Goal: Task Accomplishment & Management: Manage account settings

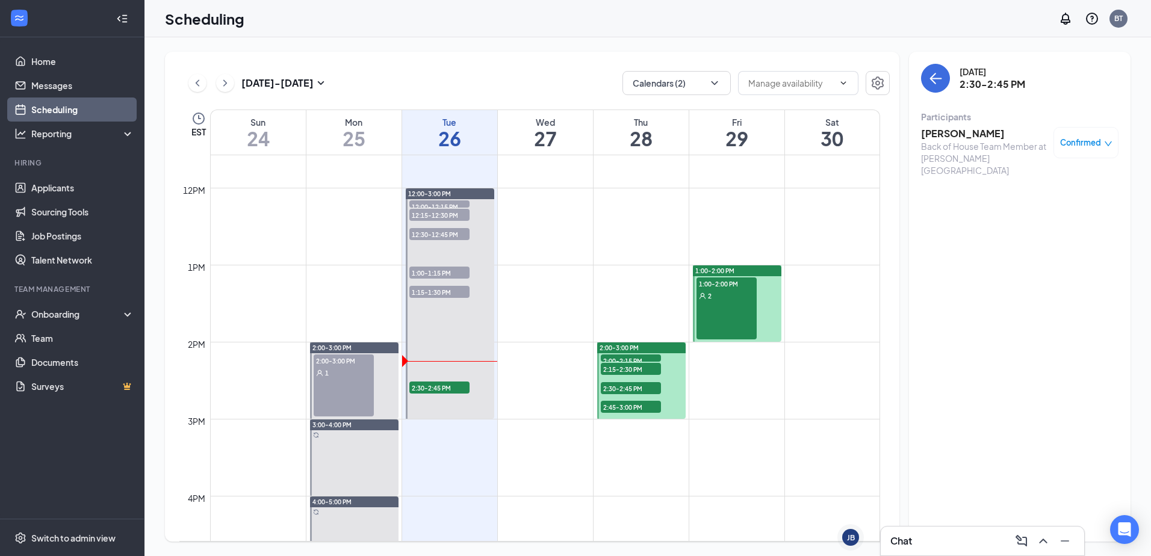
scroll to position [892, 0]
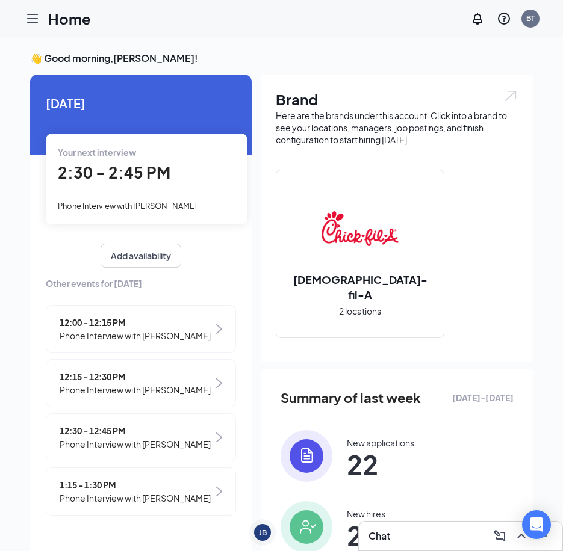
click at [110, 167] on span "2:30 - 2:45 PM" at bounding box center [114, 172] width 113 height 20
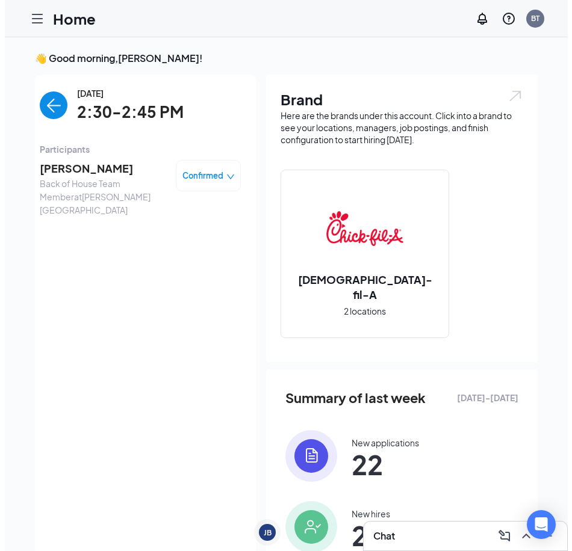
scroll to position [5, 0]
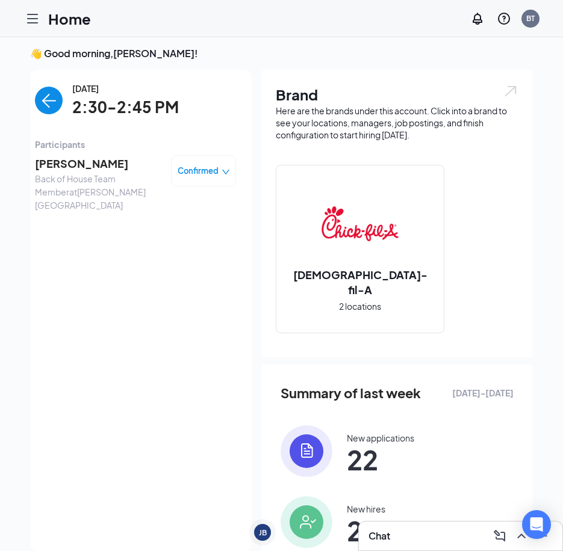
click at [110, 167] on span "[PERSON_NAME]" at bounding box center [98, 163] width 126 height 17
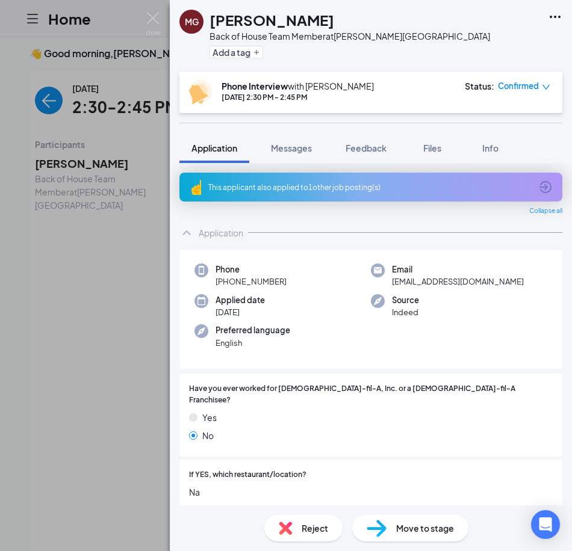
click at [354, 186] on div "This applicant also applied to 1 other job posting(s)" at bounding box center [369, 187] width 323 height 10
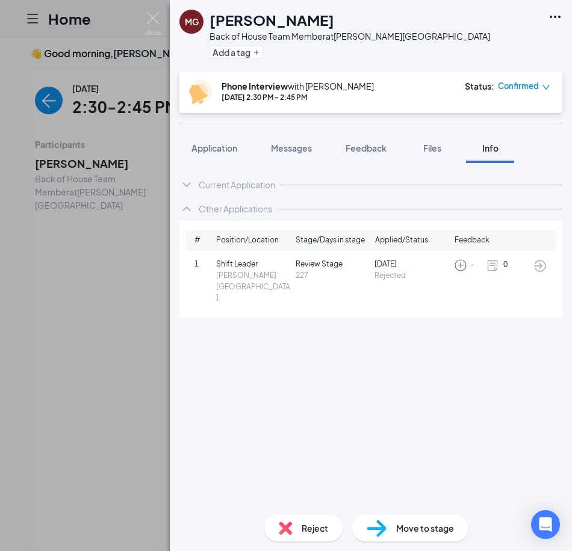
click at [329, 264] on span "Review Stage" at bounding box center [332, 264] width 75 height 11
click at [381, 264] on span "Jan 10" at bounding box center [411, 264] width 75 height 11
click at [226, 153] on span "Application" at bounding box center [214, 148] width 46 height 11
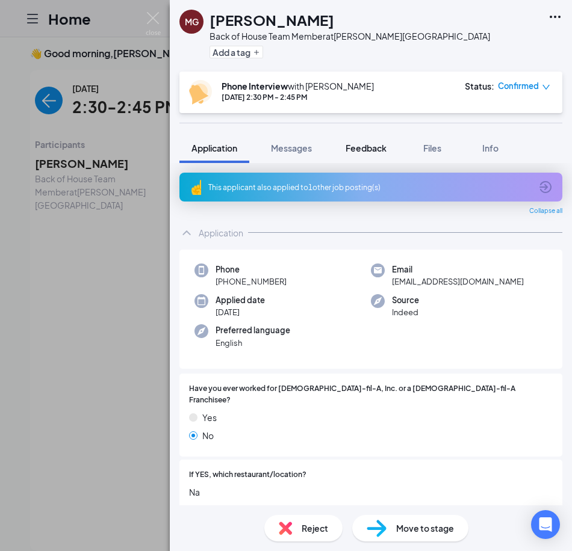
click at [365, 147] on span "Feedback" at bounding box center [365, 148] width 41 height 11
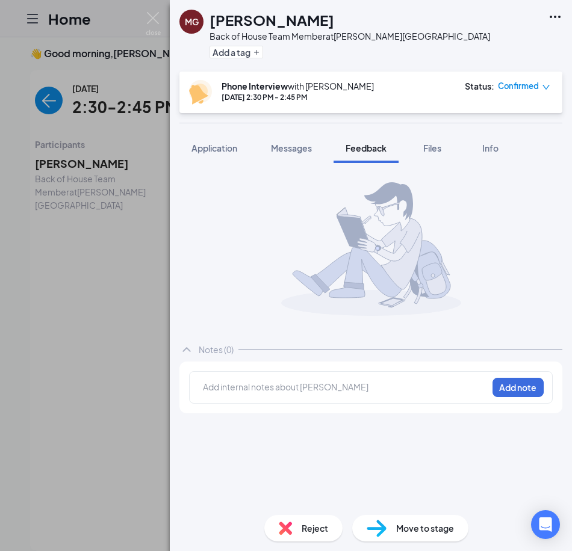
click at [338, 388] on div at bounding box center [344, 387] width 283 height 13
click at [347, 430] on div "Notes (0) Add internal notes about MICHAEL GEORGIADES Add note" at bounding box center [370, 339] width 383 height 333
click at [339, 394] on div at bounding box center [344, 389] width 283 height 16
click at [212, 384] on div at bounding box center [208, 386] width 10 height 13
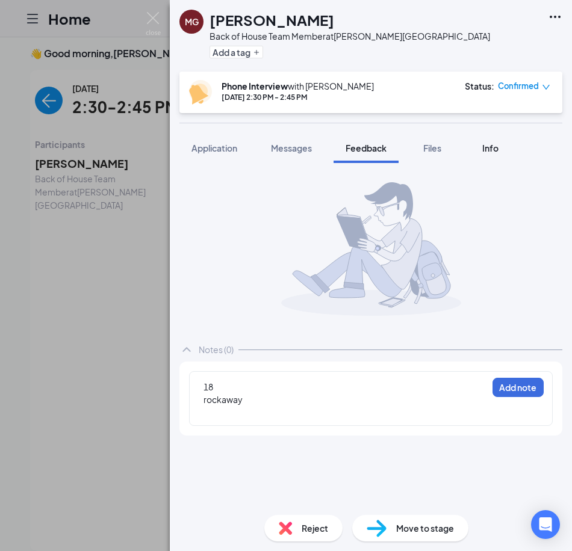
click at [480, 148] on div "Info" at bounding box center [490, 148] width 24 height 12
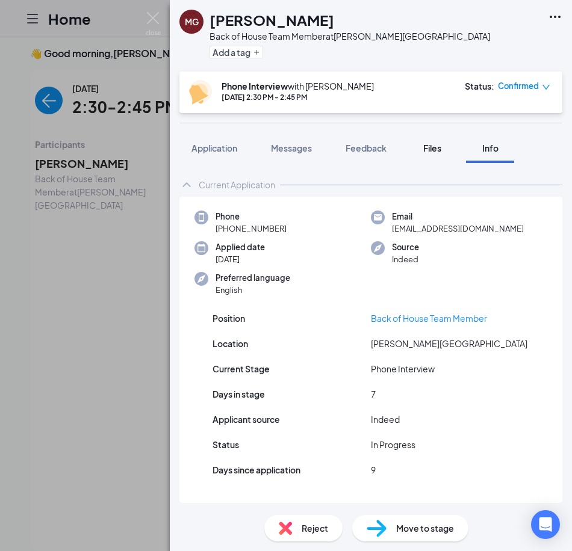
click at [450, 149] on button "Files" at bounding box center [432, 148] width 48 height 30
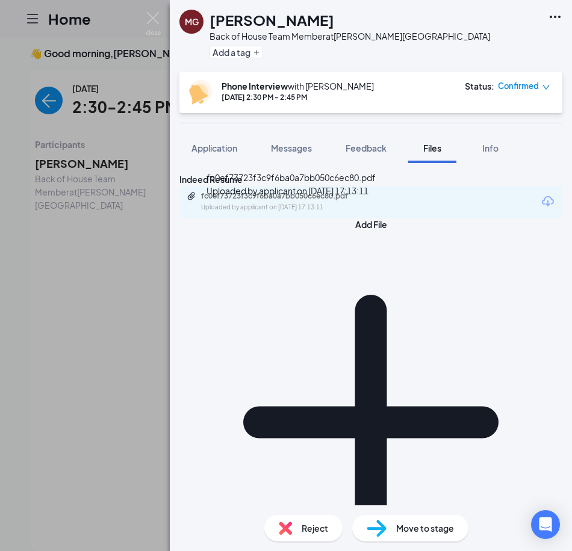
click at [305, 201] on div "fc0ef73723f3c9f6ba0a7bb050c6ec80.pdf" at bounding box center [285, 196] width 169 height 10
click at [128, 252] on div "MG MICHAEL GEORGIADES Back of House Team Member at Morris Plains Add a tag Phon…" at bounding box center [286, 275] width 572 height 551
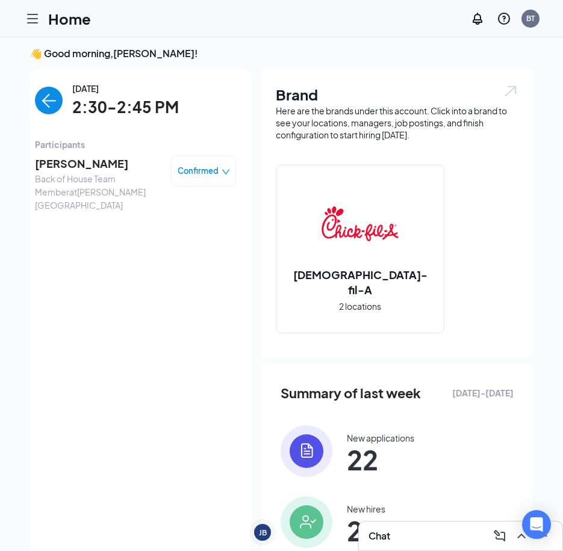
click at [85, 162] on span "[PERSON_NAME]" at bounding box center [98, 163] width 126 height 17
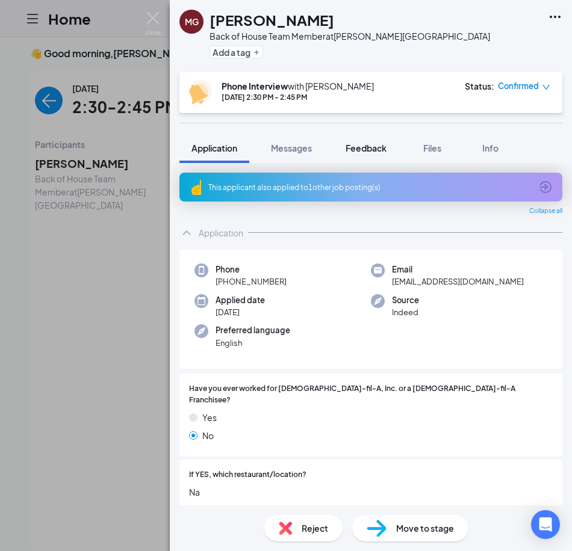
click at [371, 152] on span "Feedback" at bounding box center [365, 148] width 41 height 11
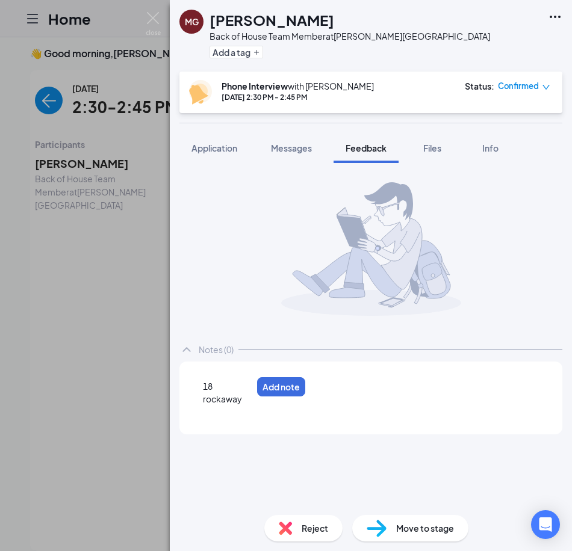
click at [252, 395] on div "rockaway" at bounding box center [227, 399] width 49 height 13
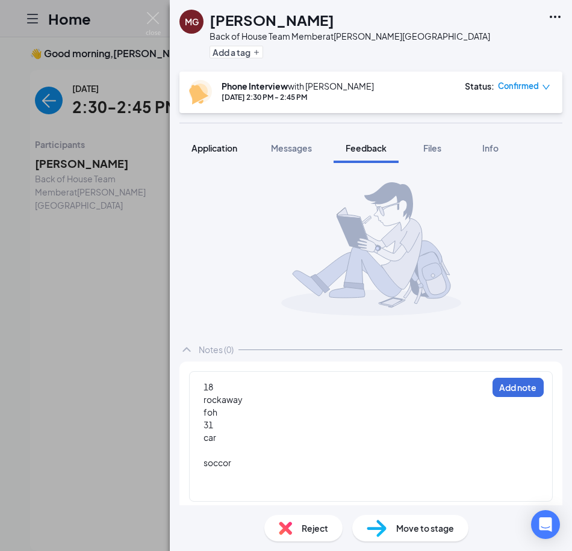
click at [217, 146] on span "Application" at bounding box center [214, 148] width 46 height 11
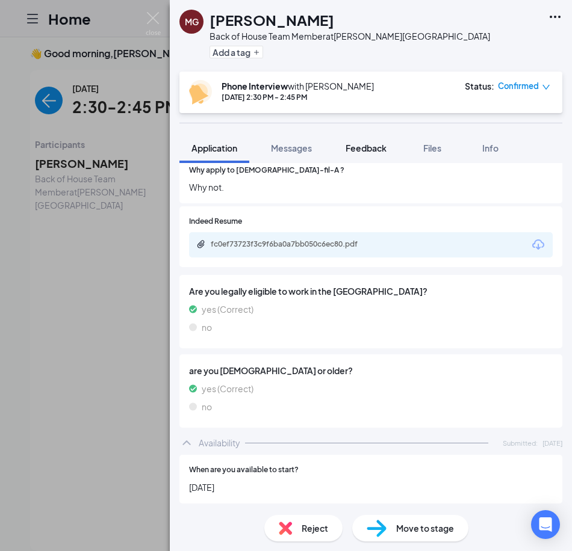
scroll to position [425, 0]
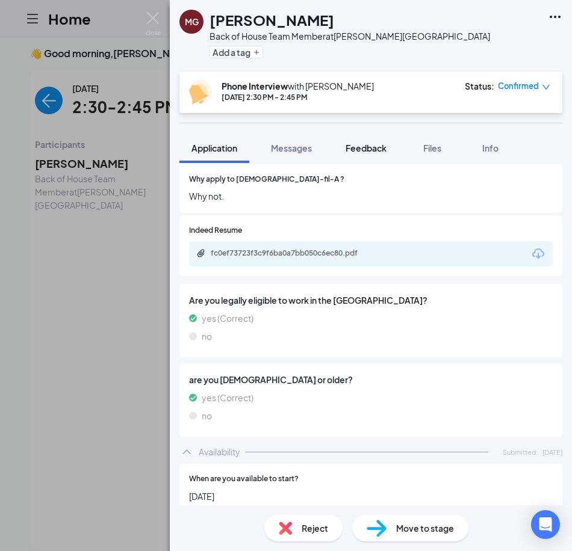
click at [357, 150] on span "Feedback" at bounding box center [365, 148] width 41 height 11
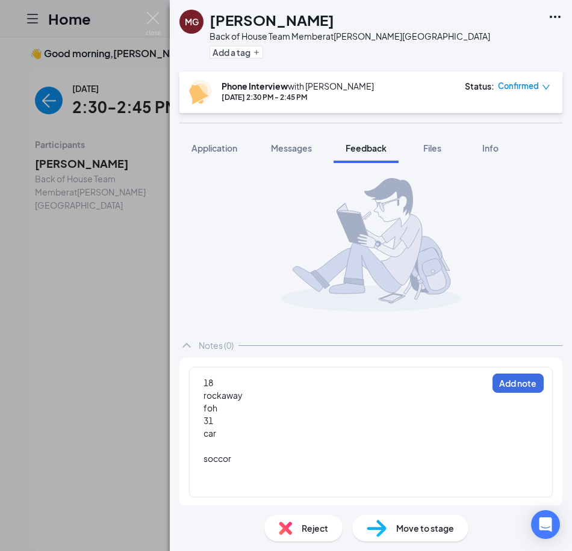
scroll to position [6, 0]
click at [246, 450] on div at bounding box center [344, 444] width 283 height 13
click at [246, 454] on div "soccor" at bounding box center [227, 457] width 49 height 13
click at [496, 384] on button "Add note" at bounding box center [517, 381] width 51 height 19
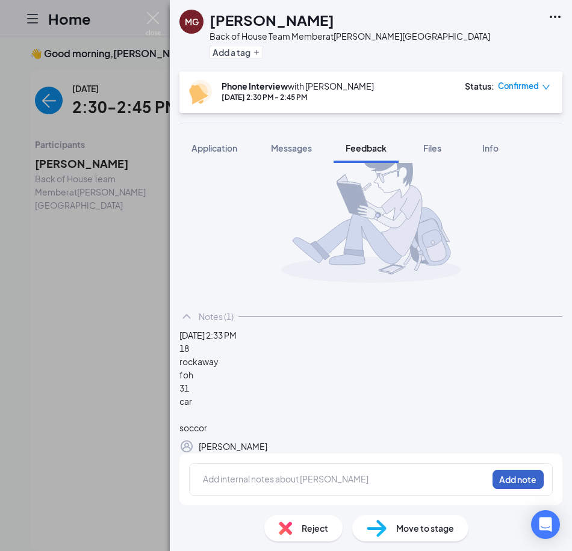
scroll to position [0, 0]
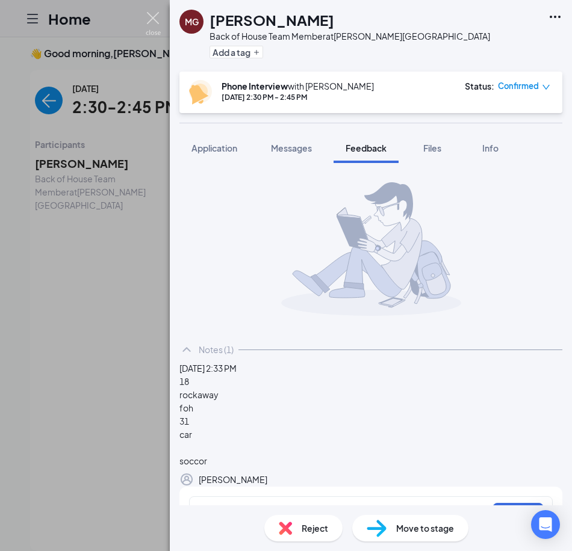
click at [155, 16] on img at bounding box center [153, 23] width 15 height 23
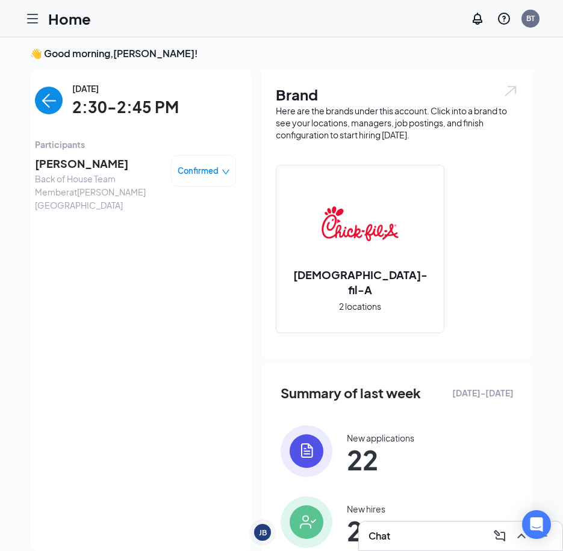
click at [113, 161] on span "[PERSON_NAME]" at bounding box center [98, 163] width 126 height 17
